Goal: Download file/media

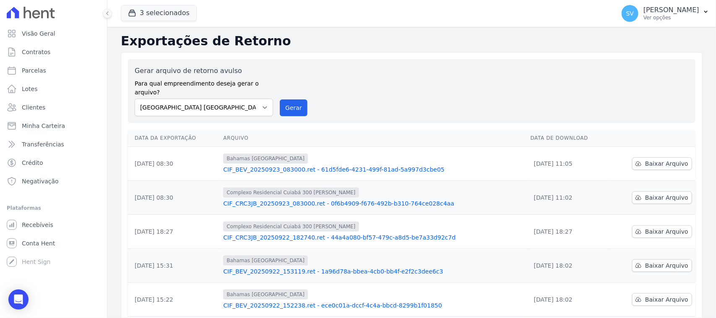
click at [248, 106] on select "[GEOGRAPHIC_DATA] COMPLEXO RESIDENCIAL [GEOGRAPHIC_DATA] 300 - [PERSON_NAME][GE…" at bounding box center [204, 108] width 138 height 18
select select "a999329b-d322-46c5-b2df-9163b092fb9b"
click at [135, 99] on select "[GEOGRAPHIC_DATA] COMPLEXO RESIDENCIAL [GEOGRAPHIC_DATA] 300 - [PERSON_NAME][GE…" at bounding box center [204, 108] width 138 height 18
click at [280, 99] on button "Gerar" at bounding box center [294, 107] width 28 height 17
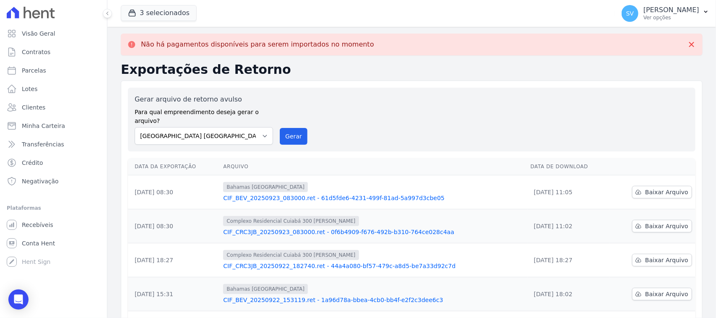
click at [210, 110] on label "Para qual empreendimento deseja gerar o arquivo?" at bounding box center [204, 114] width 138 height 21
drag, startPoint x: 211, startPoint y: 123, endPoint x: 214, endPoint y: 136, distance: 12.9
click at [211, 127] on select "[GEOGRAPHIC_DATA] COMPLEXO RESIDENCIAL [GEOGRAPHIC_DATA] 300 - [GEOGRAPHIC_DATA…" at bounding box center [204, 136] width 138 height 18
select select "73a372cd-5640-41c8-aaea-11bd74619c10"
click at [135, 127] on select "[GEOGRAPHIC_DATA] COMPLEXO RESIDENCIAL [GEOGRAPHIC_DATA] 300 - [GEOGRAPHIC_DATA…" at bounding box center [204, 136] width 138 height 18
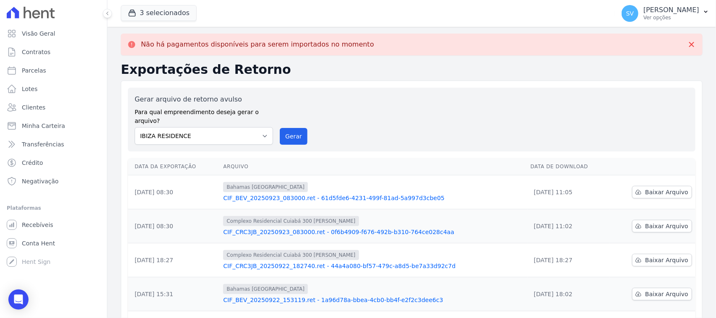
click at [281, 118] on div "Gerar arquivo de retorno avulso Para qual empreendimento deseja gerar o arquivo…" at bounding box center [412, 119] width 554 height 50
click at [288, 128] on button "Gerar" at bounding box center [294, 136] width 28 height 17
click at [248, 127] on select "[GEOGRAPHIC_DATA] COMPLEXO RESIDENCIAL [GEOGRAPHIC_DATA] 300 - [GEOGRAPHIC_DATA…" at bounding box center [204, 136] width 138 height 18
select select "a999329b-d322-46c5-b2df-9163b092fb9b"
click at [135, 127] on select "[GEOGRAPHIC_DATA] COMPLEXO RESIDENCIAL [GEOGRAPHIC_DATA] 300 - [PERSON_NAME][GE…" at bounding box center [204, 136] width 138 height 18
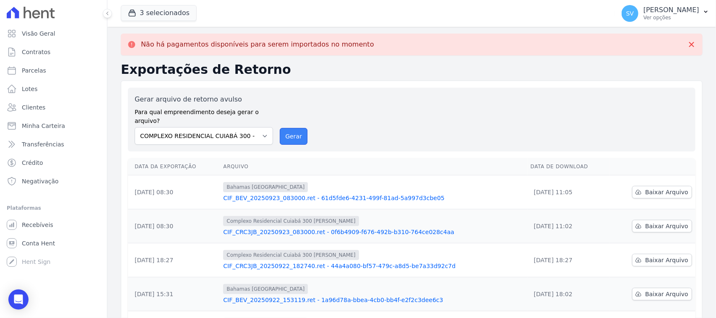
click at [290, 128] on button "Gerar" at bounding box center [294, 136] width 28 height 17
click at [208, 127] on select "[GEOGRAPHIC_DATA] COMPLEXO RESIDENCIAL [GEOGRAPHIC_DATA] 300 - [PERSON_NAME][GE…" at bounding box center [204, 136] width 138 height 18
drag, startPoint x: 360, startPoint y: 106, endPoint x: 352, endPoint y: 102, distance: 9.0
click at [359, 105] on div "Gerar arquivo de retorno avulso Para qual empreendimento deseja gerar o arquivo…" at bounding box center [412, 119] width 554 height 50
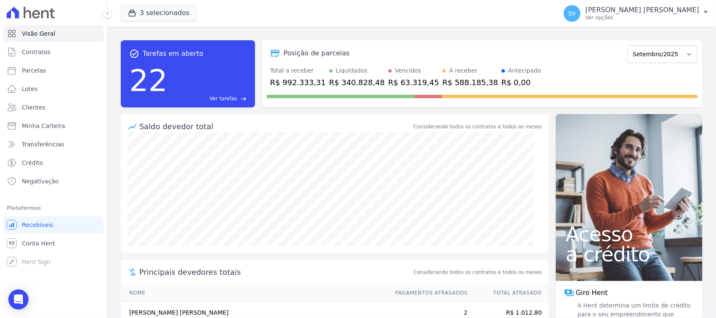
drag, startPoint x: 626, startPoint y: 13, endPoint x: 624, endPoint y: 34, distance: 21.0
click at [626, 15] on div "SHIRLEY VANESSA SOUSA ALVES Ver opções" at bounding box center [643, 13] width 114 height 15
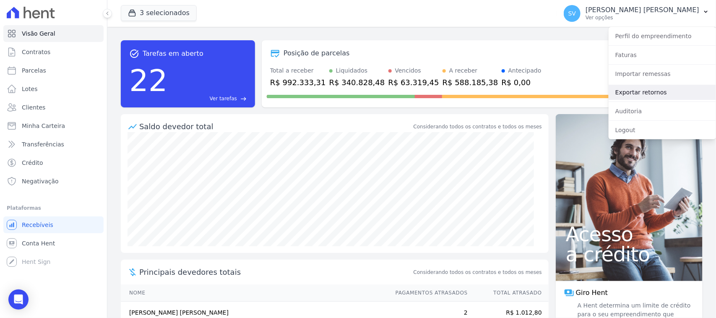
click at [638, 89] on link "Exportar retornos" at bounding box center [662, 92] width 107 height 15
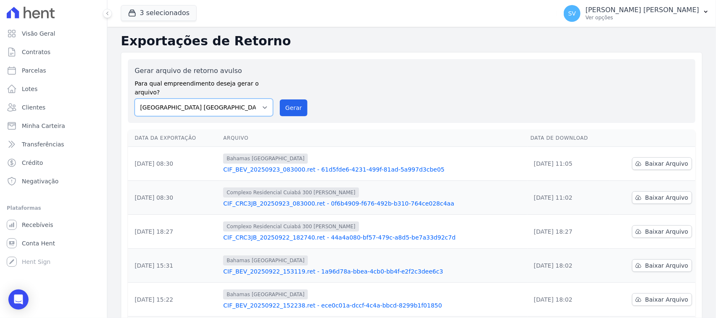
click at [248, 99] on select "[GEOGRAPHIC_DATA] COMPLEXO RESIDENCIAL [GEOGRAPHIC_DATA] 300 - [GEOGRAPHIC_DATA…" at bounding box center [204, 108] width 138 height 18
select select "a999329b-d322-46c5-b2df-9163b092fb9b"
click at [135, 99] on select "[GEOGRAPHIC_DATA] COMPLEXO RESIDENCIAL [GEOGRAPHIC_DATA] 300 - [GEOGRAPHIC_DATA…" at bounding box center [204, 108] width 138 height 18
drag, startPoint x: 291, startPoint y: 89, endPoint x: 296, endPoint y: 98, distance: 10.7
click at [291, 89] on div "Gerar arquivo de retorno avulso Para qual empreendimento deseja gerar o arquivo…" at bounding box center [412, 91] width 554 height 50
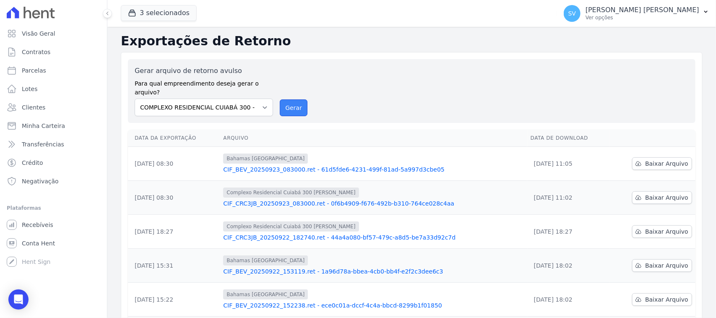
click at [296, 99] on button "Gerar" at bounding box center [294, 107] width 28 height 17
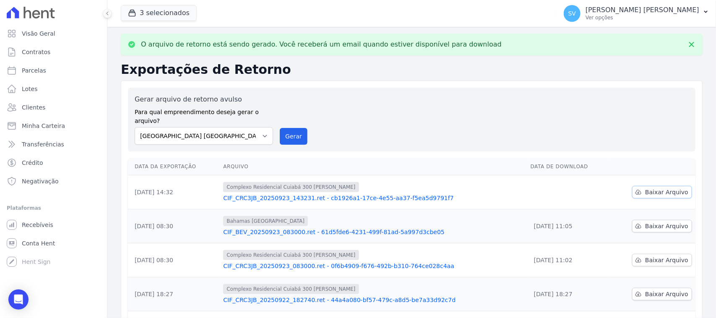
drag, startPoint x: 644, startPoint y: 183, endPoint x: 648, endPoint y: 185, distance: 4.9
click at [645, 188] on span "Baixar Arquivo" at bounding box center [666, 192] width 43 height 8
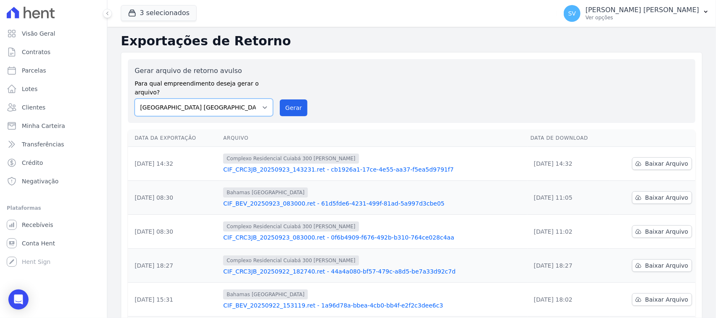
click at [181, 99] on select "[GEOGRAPHIC_DATA] COMPLEXO RESIDENCIAL [GEOGRAPHIC_DATA] 300 - [PERSON_NAME][GE…" at bounding box center [204, 108] width 138 height 18
click at [135, 99] on select "[GEOGRAPHIC_DATA] COMPLEXO RESIDENCIAL [GEOGRAPHIC_DATA] 300 - [PERSON_NAME][GE…" at bounding box center [204, 108] width 138 height 18
drag, startPoint x: 297, startPoint y: 99, endPoint x: 392, endPoint y: 82, distance: 97.0
click at [297, 99] on button "Gerar" at bounding box center [294, 107] width 28 height 17
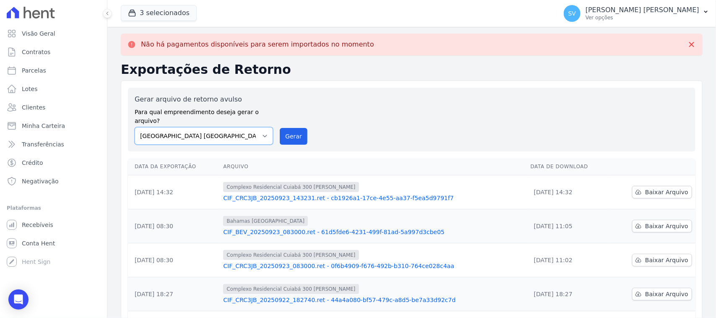
drag, startPoint x: 253, startPoint y: 128, endPoint x: 253, endPoint y: 135, distance: 6.7
click at [253, 128] on select "[GEOGRAPHIC_DATA] COMPLEXO RESIDENCIAL [GEOGRAPHIC_DATA] 300 - [GEOGRAPHIC_DATA…" at bounding box center [204, 136] width 138 height 18
select select "a999329b-d322-46c5-b2df-9163b092fb9b"
click at [135, 127] on select "[GEOGRAPHIC_DATA] COMPLEXO RESIDENCIAL [GEOGRAPHIC_DATA] 300 - [GEOGRAPHIC_DATA…" at bounding box center [204, 136] width 138 height 18
drag, startPoint x: 279, startPoint y: 129, endPoint x: 381, endPoint y: 80, distance: 112.4
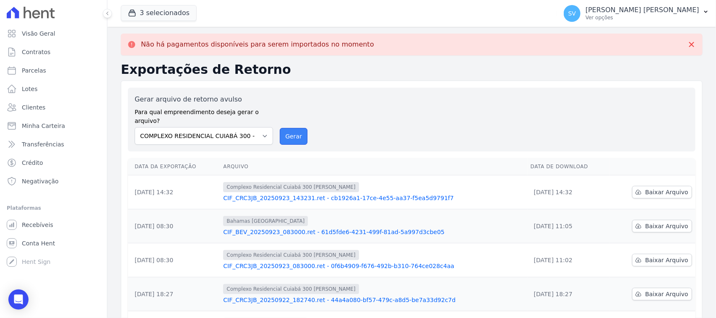
click at [280, 129] on button "Gerar" at bounding box center [294, 136] width 28 height 17
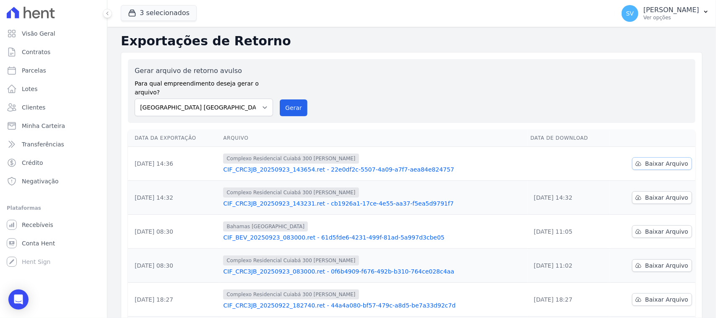
click at [632, 157] on link "Baixar Arquivo" at bounding box center [662, 163] width 60 height 13
click at [248, 99] on select "[GEOGRAPHIC_DATA] COMPLEXO RESIDENCIAL [GEOGRAPHIC_DATA] 300 - [GEOGRAPHIC_DATA…" at bounding box center [204, 108] width 138 height 18
drag, startPoint x: 365, startPoint y: 76, endPoint x: 226, endPoint y: 35, distance: 145.2
click at [359, 76] on div "Gerar arquivo de retorno avulso Para qual empreendimento deseja gerar o arquivo…" at bounding box center [412, 91] width 554 height 50
drag, startPoint x: 224, startPoint y: 97, endPoint x: 228, endPoint y: 105, distance: 9.0
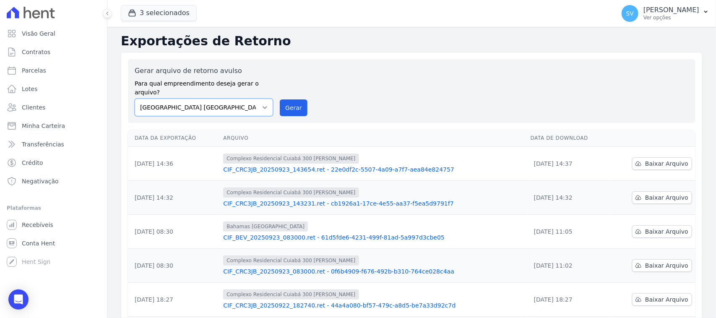
click at [224, 99] on select "[GEOGRAPHIC_DATA] COMPLEXO RESIDENCIAL [GEOGRAPHIC_DATA] 300 - [PERSON_NAME][GE…" at bounding box center [204, 108] width 138 height 18
click at [135, 99] on select "[GEOGRAPHIC_DATA] COMPLEXO RESIDENCIAL [GEOGRAPHIC_DATA] 300 - [PERSON_NAME][GE…" at bounding box center [204, 108] width 138 height 18
click at [289, 99] on button "Gerar" at bounding box center [294, 107] width 28 height 17
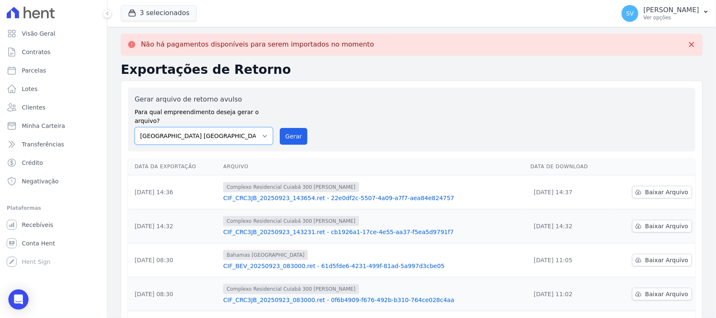
drag, startPoint x: 250, startPoint y: 120, endPoint x: 250, endPoint y: 128, distance: 8.0
click at [250, 127] on select "[GEOGRAPHIC_DATA] COMPLEXO RESIDENCIAL [GEOGRAPHIC_DATA] 300 - [PERSON_NAME][GE…" at bounding box center [204, 136] width 138 height 18
select select "a999329b-d322-46c5-b2df-9163b092fb9b"
click at [135, 127] on select "[GEOGRAPHIC_DATA] COMPLEXO RESIDENCIAL [GEOGRAPHIC_DATA] 300 - [PERSON_NAME][GE…" at bounding box center [204, 136] width 138 height 18
drag, startPoint x: 298, startPoint y: 121, endPoint x: 376, endPoint y: 80, distance: 87.6
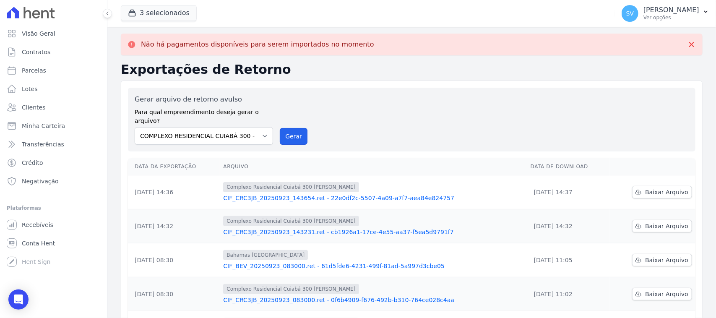
click at [298, 128] on button "Gerar" at bounding box center [294, 136] width 28 height 17
click at [238, 127] on select "[GEOGRAPHIC_DATA] COMPLEXO RESIDENCIAL [GEOGRAPHIC_DATA] 300 - [GEOGRAPHIC_DATA…" at bounding box center [204, 136] width 138 height 18
drag, startPoint x: 237, startPoint y: 120, endPoint x: 233, endPoint y: 129, distance: 10.0
click at [237, 127] on select "[GEOGRAPHIC_DATA] COMPLEXO RESIDENCIAL [GEOGRAPHIC_DATA] 300 - [GEOGRAPHIC_DATA…" at bounding box center [204, 136] width 138 height 18
select select "73a372cd-5640-41c8-aaea-11bd74619c10"
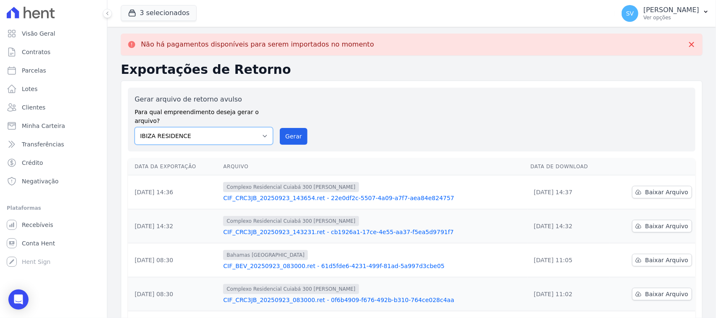
click at [135, 127] on select "[GEOGRAPHIC_DATA] COMPLEXO RESIDENCIAL [GEOGRAPHIC_DATA] 300 - [GEOGRAPHIC_DATA…" at bounding box center [204, 136] width 138 height 18
click at [298, 129] on button "Gerar" at bounding box center [294, 136] width 28 height 17
click at [403, 102] on div "Gerar arquivo de retorno avulso Para qual empreendimento deseja gerar o arquivo…" at bounding box center [412, 119] width 554 height 50
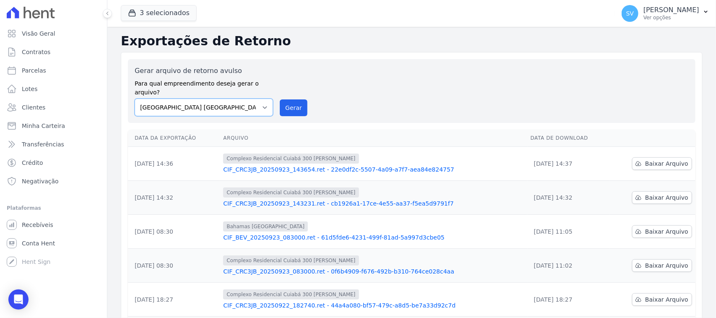
click at [256, 99] on select "[GEOGRAPHIC_DATA] COMPLEXO RESIDENCIAL [GEOGRAPHIC_DATA] 300 - [GEOGRAPHIC_DATA…" at bounding box center [204, 108] width 138 height 18
select select "a999329b-d322-46c5-b2df-9163b092fb9b"
click at [135, 99] on select "[GEOGRAPHIC_DATA] COMPLEXO RESIDENCIAL [GEOGRAPHIC_DATA] 300 - [GEOGRAPHIC_DATA…" at bounding box center [204, 108] width 138 height 18
click at [285, 99] on button "Gerar" at bounding box center [294, 107] width 28 height 17
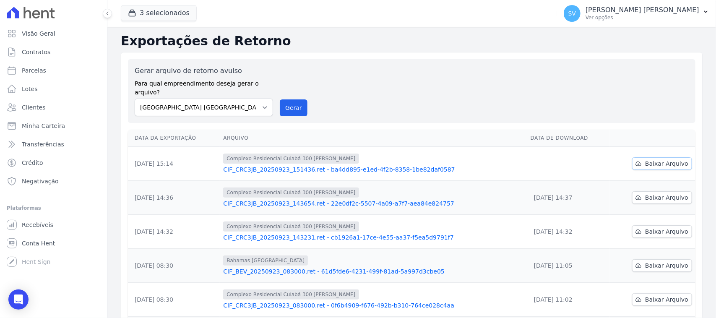
click at [649, 159] on span "Baixar Arquivo" at bounding box center [666, 163] width 43 height 8
drag, startPoint x: 236, startPoint y: 90, endPoint x: 236, endPoint y: 107, distance: 16.8
click at [236, 99] on select "[GEOGRAPHIC_DATA] COMPLEXO RESIDENCIAL [GEOGRAPHIC_DATA] 300 - [PERSON_NAME][GE…" at bounding box center [204, 108] width 138 height 18
select select "a999329b-d322-46c5-b2df-9163b092fb9b"
click at [135, 99] on select "[GEOGRAPHIC_DATA] COMPLEXO RESIDENCIAL [GEOGRAPHIC_DATA] 300 - [PERSON_NAME][GE…" at bounding box center [204, 108] width 138 height 18
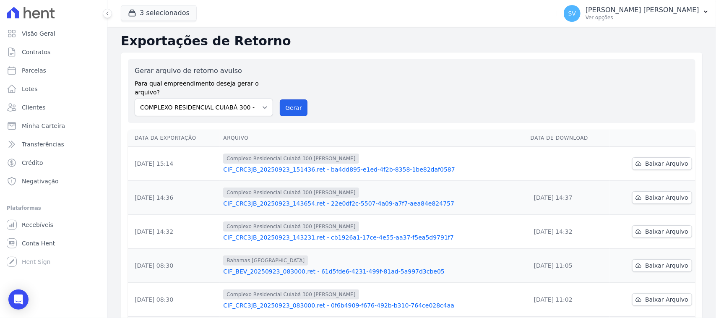
drag, startPoint x: 281, startPoint y: 97, endPoint x: 416, endPoint y: 76, distance: 136.3
click at [282, 99] on button "Gerar" at bounding box center [294, 107] width 28 height 17
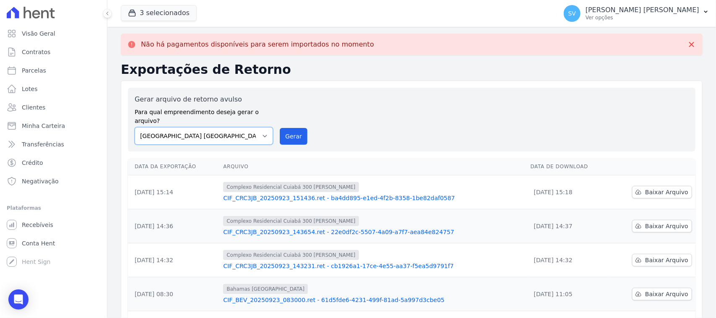
drag, startPoint x: 206, startPoint y: 129, endPoint x: 206, endPoint y: 136, distance: 6.7
click at [206, 129] on select "[GEOGRAPHIC_DATA] COMPLEXO RESIDENCIAL [GEOGRAPHIC_DATA] 300 - [GEOGRAPHIC_DATA…" at bounding box center [204, 136] width 138 height 18
click at [135, 127] on select "[GEOGRAPHIC_DATA] COMPLEXO RESIDENCIAL [GEOGRAPHIC_DATA] 300 - [GEOGRAPHIC_DATA…" at bounding box center [204, 136] width 138 height 18
drag, startPoint x: 301, startPoint y: 128, endPoint x: 404, endPoint y: 85, distance: 111.5
click at [300, 128] on button "Gerar" at bounding box center [294, 136] width 28 height 17
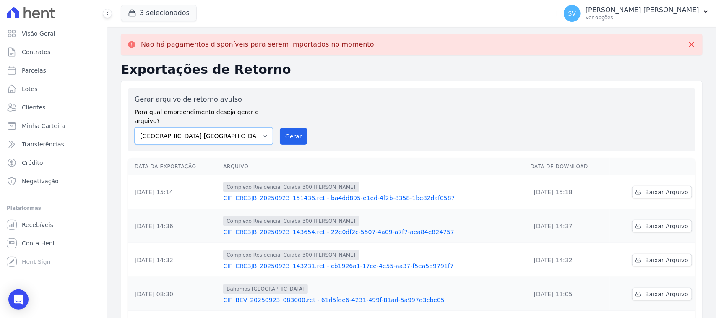
click at [198, 127] on select "[GEOGRAPHIC_DATA] COMPLEXO RESIDENCIAL [GEOGRAPHIC_DATA] 300 - [GEOGRAPHIC_DATA…" at bounding box center [204, 136] width 138 height 18
select select "73a372cd-5640-41c8-aaea-11bd74619c10"
click at [135, 127] on select "[GEOGRAPHIC_DATA] COMPLEXO RESIDENCIAL [GEOGRAPHIC_DATA] 300 - [GEOGRAPHIC_DATA…" at bounding box center [204, 136] width 138 height 18
drag, startPoint x: 288, startPoint y: 129, endPoint x: 406, endPoint y: 76, distance: 129.6
click at [288, 130] on button "Gerar" at bounding box center [294, 136] width 28 height 17
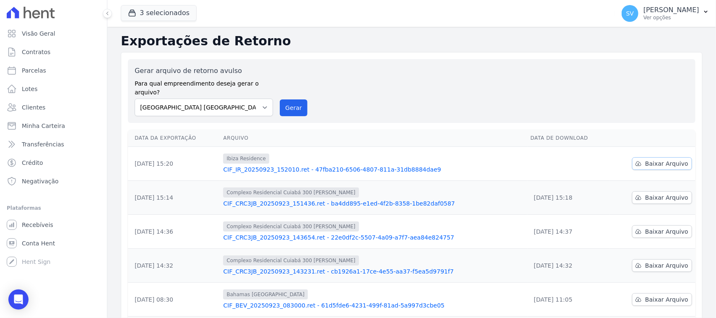
click at [658, 159] on span "Baixar Arquivo" at bounding box center [666, 163] width 43 height 8
click at [252, 103] on select "[GEOGRAPHIC_DATA] COMPLEXO RESIDENCIAL [GEOGRAPHIC_DATA] 300 - [GEOGRAPHIC_DATA…" at bounding box center [204, 108] width 138 height 18
drag, startPoint x: 393, startPoint y: 99, endPoint x: 305, endPoint y: 105, distance: 87.9
click at [385, 100] on div "Gerar arquivo de retorno avulso Para qual empreendimento deseja gerar o arquivo…" at bounding box center [412, 91] width 554 height 50
drag, startPoint x: 287, startPoint y: 107, endPoint x: 395, endPoint y: 79, distance: 111.4
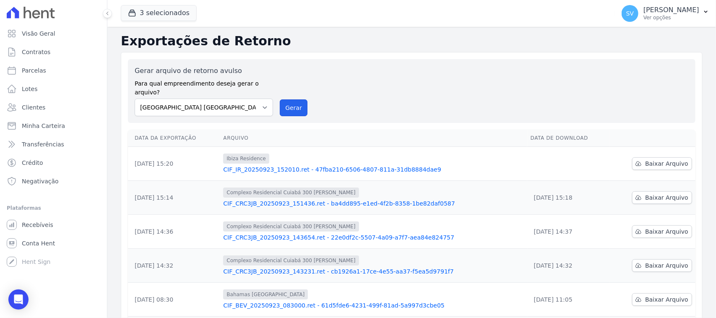
click at [287, 106] on button "Gerar" at bounding box center [294, 107] width 28 height 17
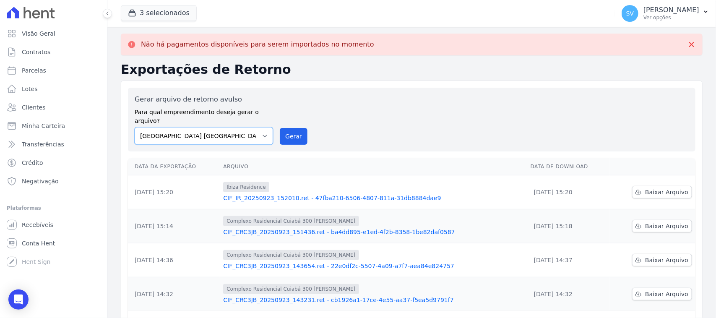
click at [242, 127] on select "[GEOGRAPHIC_DATA] COMPLEXO RESIDENCIAL [GEOGRAPHIC_DATA] 300 - [GEOGRAPHIC_DATA…" at bounding box center [204, 136] width 138 height 18
select select "a999329b-d322-46c5-b2df-9163b092fb9b"
click at [135, 127] on select "[GEOGRAPHIC_DATA] COMPLEXO RESIDENCIAL [GEOGRAPHIC_DATA] 300 - [GEOGRAPHIC_DATA…" at bounding box center [204, 136] width 138 height 18
drag, startPoint x: 299, startPoint y: 133, endPoint x: 403, endPoint y: 84, distance: 115.1
click at [299, 132] on button "Gerar" at bounding box center [294, 136] width 28 height 17
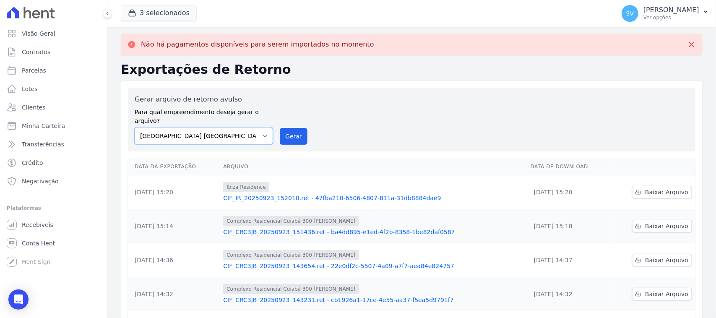
click at [231, 127] on select "[GEOGRAPHIC_DATA] COMPLEXO RESIDENCIAL [GEOGRAPHIC_DATA] 300 - [GEOGRAPHIC_DATA…" at bounding box center [204, 136] width 138 height 18
click at [135, 127] on select "[GEOGRAPHIC_DATA] COMPLEXO RESIDENCIAL [GEOGRAPHIC_DATA] 300 - [GEOGRAPHIC_DATA…" at bounding box center [204, 136] width 138 height 18
click at [257, 127] on select "[GEOGRAPHIC_DATA] COMPLEXO RESIDENCIAL [GEOGRAPHIC_DATA] 300 - [GEOGRAPHIC_DATA…" at bounding box center [204, 136] width 138 height 18
select select "73a372cd-5640-41c8-aaea-11bd74619c10"
click at [135, 127] on select "[GEOGRAPHIC_DATA] COMPLEXO RESIDENCIAL [GEOGRAPHIC_DATA] 300 - [GEOGRAPHIC_DATA…" at bounding box center [204, 136] width 138 height 18
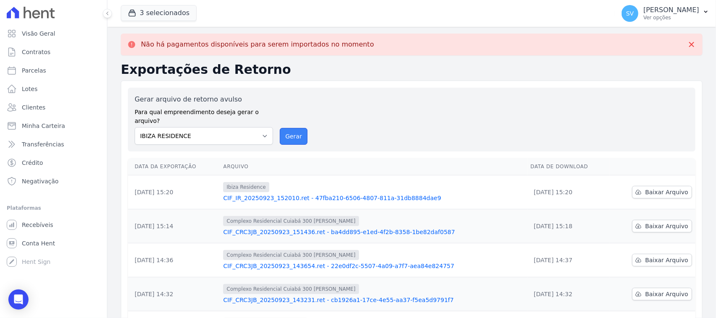
click at [295, 129] on button "Gerar" at bounding box center [294, 136] width 28 height 17
click at [446, 123] on div "Gerar arquivo de retorno avulso Para qual empreendimento deseja gerar o arquivo…" at bounding box center [412, 119] width 554 height 50
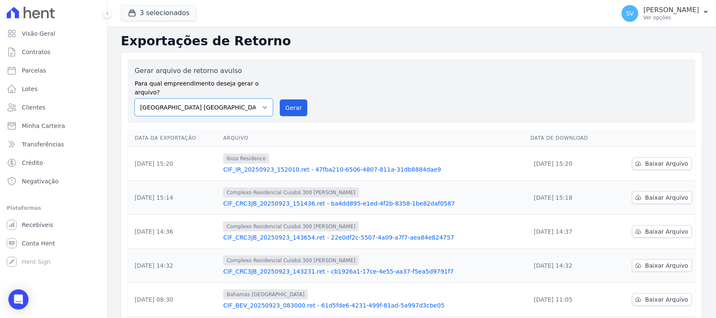
drag, startPoint x: 198, startPoint y: 93, endPoint x: 221, endPoint y: 103, distance: 25.3
click at [198, 99] on select "[GEOGRAPHIC_DATA] COMPLEXO RESIDENCIAL [GEOGRAPHIC_DATA] 300 - [GEOGRAPHIC_DATA…" at bounding box center [204, 108] width 138 height 18
select select "a999329b-d322-46c5-b2df-9163b092fb9b"
click at [135, 99] on select "[GEOGRAPHIC_DATA] COMPLEXO RESIDENCIAL [GEOGRAPHIC_DATA] 300 - [GEOGRAPHIC_DATA…" at bounding box center [204, 108] width 138 height 18
click at [290, 101] on button "Gerar" at bounding box center [294, 107] width 28 height 17
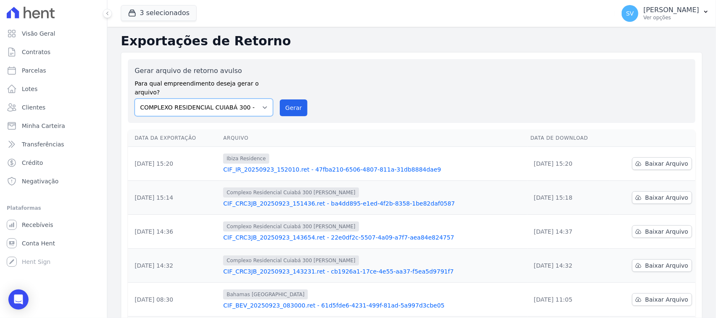
click at [250, 99] on select "[GEOGRAPHIC_DATA] COMPLEXO RESIDENCIAL [GEOGRAPHIC_DATA] 300 - [GEOGRAPHIC_DATA…" at bounding box center [204, 108] width 138 height 18
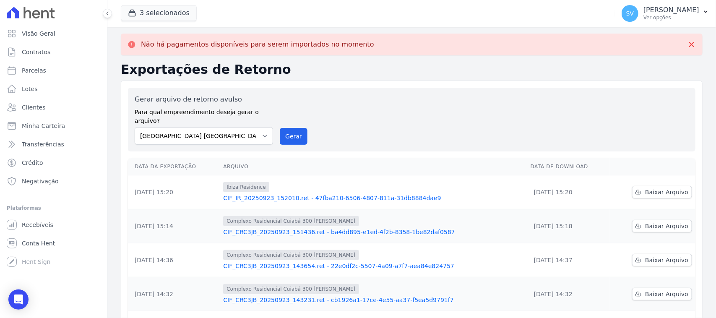
click at [135, 127] on select "[GEOGRAPHIC_DATA] COMPLEXO RESIDENCIAL [GEOGRAPHIC_DATA] 300 - [GEOGRAPHIC_DATA…" at bounding box center [204, 136] width 138 height 18
click at [299, 128] on button "Gerar" at bounding box center [294, 136] width 28 height 17
click at [255, 137] on div "Gerar arquivo de retorno avulso Para qual empreendimento deseja gerar o arquivo…" at bounding box center [412, 120] width 568 height 64
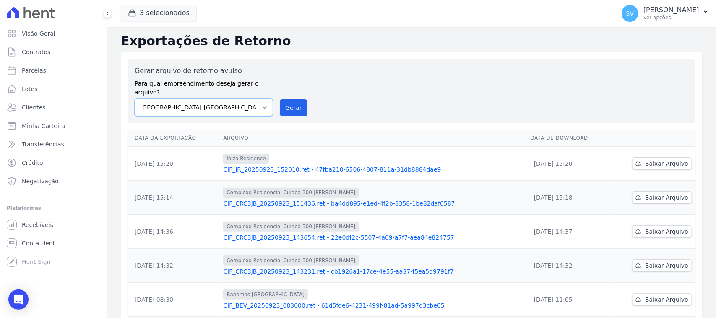
drag, startPoint x: 250, startPoint y: 97, endPoint x: 250, endPoint y: 106, distance: 9.2
click at [250, 99] on select "[GEOGRAPHIC_DATA] COMPLEXO RESIDENCIAL [GEOGRAPHIC_DATA] 300 - [GEOGRAPHIC_DATA…" at bounding box center [204, 108] width 138 height 18
select select "a999329b-d322-46c5-b2df-9163b092fb9b"
click at [135, 99] on select "[GEOGRAPHIC_DATA] COMPLEXO RESIDENCIAL [GEOGRAPHIC_DATA] 300 - [GEOGRAPHIC_DATA…" at bounding box center [204, 108] width 138 height 18
click at [280, 99] on button "Gerar" at bounding box center [294, 107] width 28 height 17
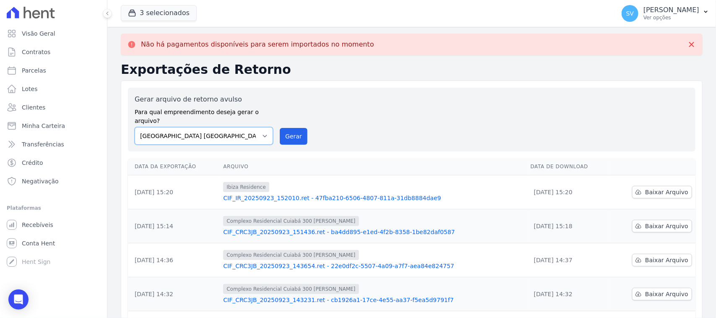
click at [194, 128] on select "[GEOGRAPHIC_DATA] COMPLEXO RESIDENCIAL [GEOGRAPHIC_DATA] 300 - [GEOGRAPHIC_DATA…" at bounding box center [204, 136] width 138 height 18
select select "73a372cd-5640-41c8-aaea-11bd74619c10"
click at [135, 127] on select "[GEOGRAPHIC_DATA] COMPLEXO RESIDENCIAL [GEOGRAPHIC_DATA] 300 - [GEOGRAPHIC_DATA…" at bounding box center [204, 136] width 138 height 18
click at [313, 123] on div "Gerar arquivo de retorno avulso Para qual empreendimento deseja gerar o arquivo…" at bounding box center [412, 119] width 554 height 50
click at [280, 128] on button "Gerar" at bounding box center [294, 136] width 28 height 17
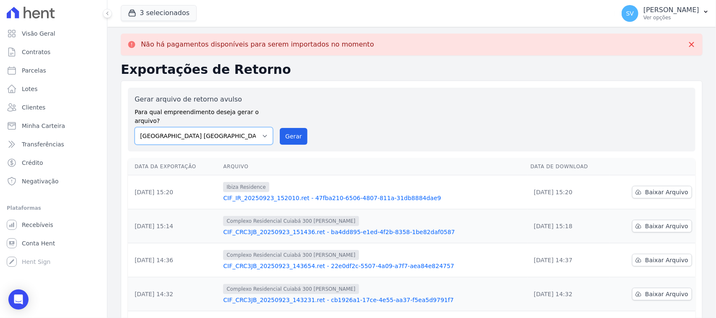
click at [233, 130] on select "[GEOGRAPHIC_DATA] COMPLEXO RESIDENCIAL [GEOGRAPHIC_DATA] 300 - [GEOGRAPHIC_DATA…" at bounding box center [204, 136] width 138 height 18
select select "a999329b-d322-46c5-b2df-9163b092fb9b"
click at [135, 127] on select "[GEOGRAPHIC_DATA] COMPLEXO RESIDENCIAL [GEOGRAPHIC_DATA] 300 - [GEOGRAPHIC_DATA…" at bounding box center [204, 136] width 138 height 18
click at [282, 128] on button "Gerar" at bounding box center [294, 136] width 28 height 17
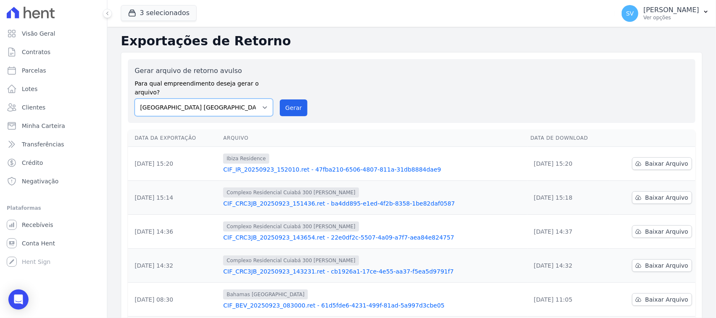
click at [242, 99] on select "[GEOGRAPHIC_DATA] COMPLEXO RESIDENCIAL [GEOGRAPHIC_DATA] 300 - [GEOGRAPHIC_DATA…" at bounding box center [204, 108] width 138 height 18
select select "a999329b-d322-46c5-b2df-9163b092fb9b"
click at [135, 99] on select "[GEOGRAPHIC_DATA] COMPLEXO RESIDENCIAL [GEOGRAPHIC_DATA] 300 - [GEOGRAPHIC_DATA…" at bounding box center [204, 108] width 138 height 18
click at [280, 107] on button "Gerar" at bounding box center [294, 107] width 28 height 17
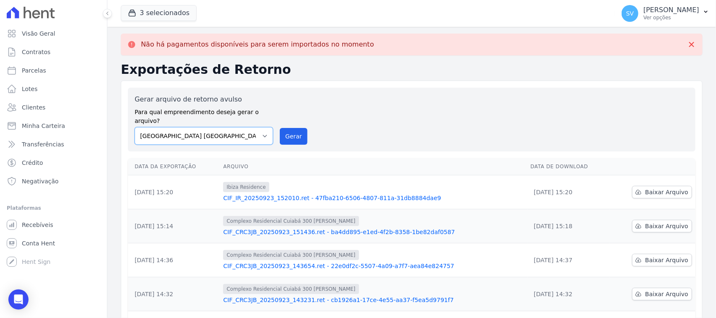
click at [237, 132] on select "[GEOGRAPHIC_DATA] COMPLEXO RESIDENCIAL [GEOGRAPHIC_DATA] 300 - [GEOGRAPHIC_DATA…" at bounding box center [204, 136] width 138 height 18
select select "73a372cd-5640-41c8-aaea-11bd74619c10"
click at [135, 127] on select "[GEOGRAPHIC_DATA] COMPLEXO RESIDENCIAL [GEOGRAPHIC_DATA] 300 - [GEOGRAPHIC_DATA…" at bounding box center [204, 136] width 138 height 18
click at [289, 133] on button "Gerar" at bounding box center [294, 136] width 28 height 17
drag, startPoint x: 236, startPoint y: 128, endPoint x: 237, endPoint y: 135, distance: 7.3
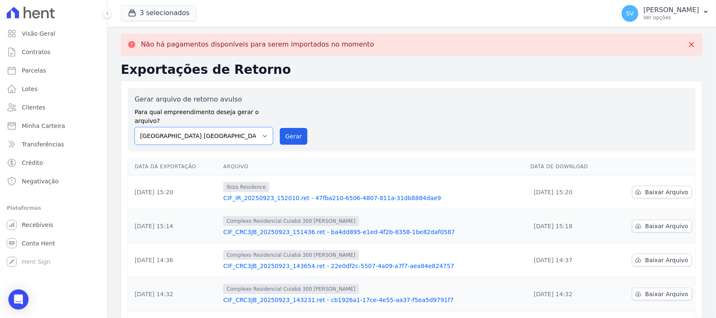
click at [236, 128] on select "[GEOGRAPHIC_DATA] COMPLEXO RESIDENCIAL [GEOGRAPHIC_DATA] 300 - [GEOGRAPHIC_DATA…" at bounding box center [204, 136] width 138 height 18
select select "a999329b-d322-46c5-b2df-9163b092fb9b"
click at [135, 127] on select "[GEOGRAPHIC_DATA] COMPLEXO RESIDENCIAL [GEOGRAPHIC_DATA] 300 - [GEOGRAPHIC_DATA…" at bounding box center [204, 136] width 138 height 18
click at [292, 128] on button "Gerar" at bounding box center [294, 136] width 28 height 17
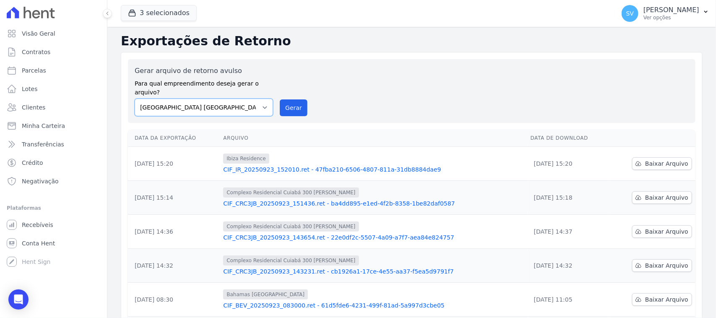
click at [229, 99] on select "[GEOGRAPHIC_DATA] COMPLEXO RESIDENCIAL [GEOGRAPHIC_DATA] 300 - [GEOGRAPHIC_DATA…" at bounding box center [204, 108] width 138 height 18
click at [135, 99] on select "[GEOGRAPHIC_DATA] COMPLEXO RESIDENCIAL [GEOGRAPHIC_DATA] 300 - [GEOGRAPHIC_DATA…" at bounding box center [204, 108] width 138 height 18
click at [282, 103] on button "Gerar" at bounding box center [294, 107] width 28 height 17
click at [246, 99] on select "[GEOGRAPHIC_DATA] COMPLEXO RESIDENCIAL [GEOGRAPHIC_DATA] 300 - [GEOGRAPHIC_DATA…" at bounding box center [204, 108] width 138 height 18
select select "4da9ed21-cc8e-4588-a6ed-caad911ee607"
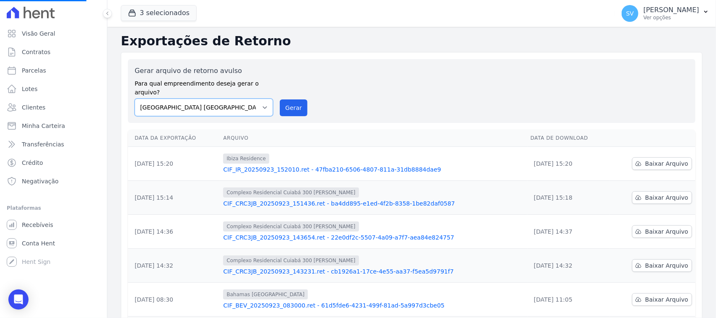
click at [135, 99] on select "[GEOGRAPHIC_DATA] COMPLEXO RESIDENCIAL [GEOGRAPHIC_DATA] 300 - [GEOGRAPHIC_DATA…" at bounding box center [204, 108] width 138 height 18
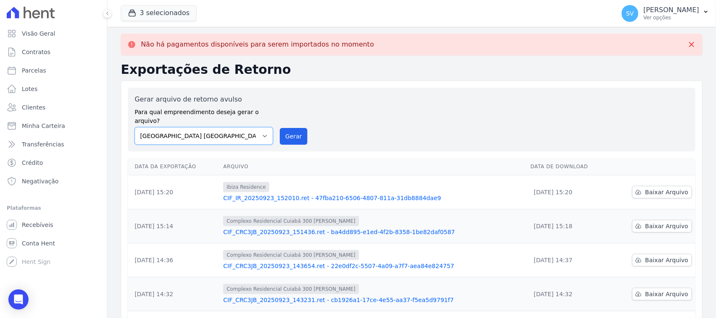
click at [241, 127] on select "[GEOGRAPHIC_DATA] COMPLEXO RESIDENCIAL [GEOGRAPHIC_DATA] 300 - [GEOGRAPHIC_DATA…" at bounding box center [204, 136] width 138 height 18
select select "73a372cd-5640-41c8-aaea-11bd74619c10"
click at [135, 127] on select "[GEOGRAPHIC_DATA] COMPLEXO RESIDENCIAL [GEOGRAPHIC_DATA] 300 - [GEOGRAPHIC_DATA…" at bounding box center [204, 136] width 138 height 18
drag, startPoint x: 300, startPoint y: 124, endPoint x: 395, endPoint y: 82, distance: 103.3
click at [300, 128] on button "Gerar" at bounding box center [294, 136] width 28 height 17
